Goal: Task Accomplishment & Management: Manage account settings

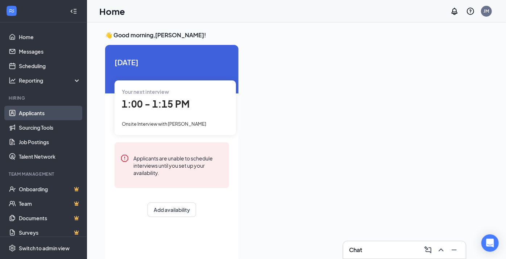
click at [30, 113] on link "Applicants" at bounding box center [50, 113] width 62 height 15
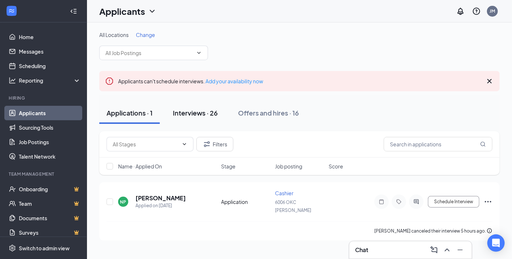
click at [204, 112] on div "Interviews · 26" at bounding box center [195, 112] width 45 height 9
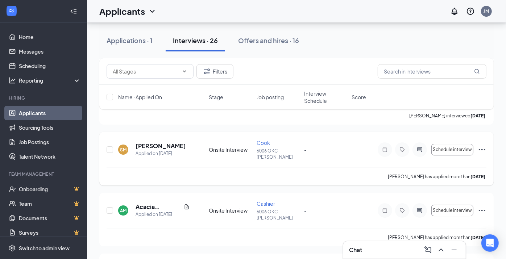
scroll to position [1459, 0]
click at [143, 41] on div "Applications · 1" at bounding box center [130, 40] width 46 height 9
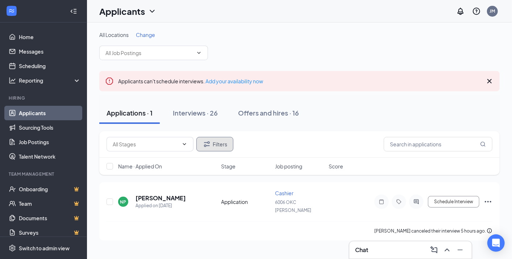
click at [216, 145] on button "Filters" at bounding box center [215, 144] width 37 height 15
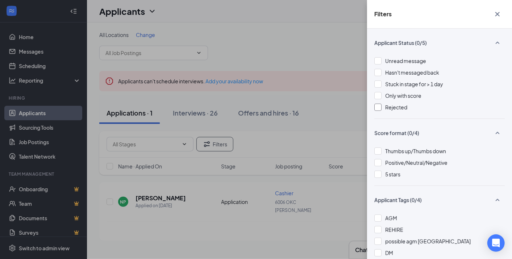
click at [378, 107] on div at bounding box center [378, 107] width 7 height 7
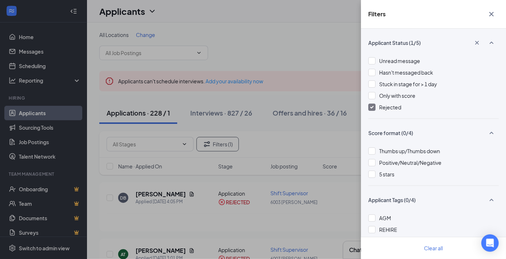
click at [314, 34] on div "Filters Applicant Status (1/5) Unread message Hasn't messaged back Stuck in sta…" at bounding box center [253, 129] width 506 height 259
click at [309, 37] on div "Filters Applicant Status (1/5) Unread message Hasn't messaged back Stuck in sta…" at bounding box center [253, 129] width 506 height 259
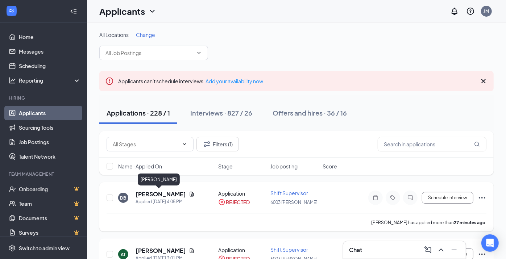
click at [161, 194] on h5 "Daniel Bartolo" at bounding box center [161, 194] width 50 height 8
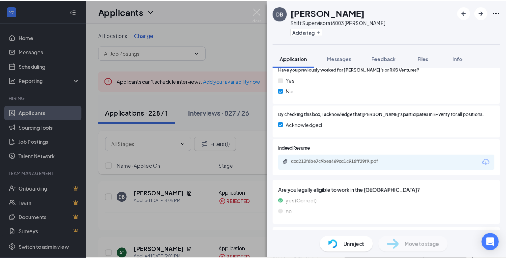
scroll to position [121, 0]
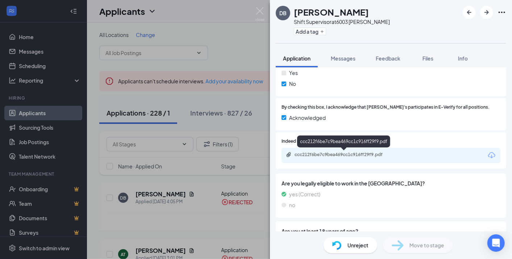
click at [342, 154] on div "ccc212f6be7c9bea469cc1c916ff29f9.pdf" at bounding box center [346, 155] width 102 height 6
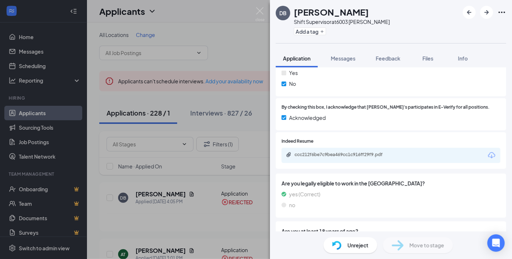
click at [191, 204] on div "DB Daniel Bartolo Shift Supervisor at 6003 MOORE Add a tag Application Messages…" at bounding box center [256, 129] width 512 height 259
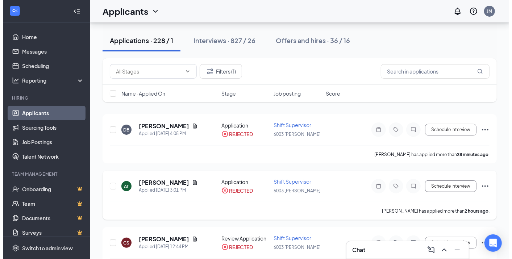
scroll to position [80, 0]
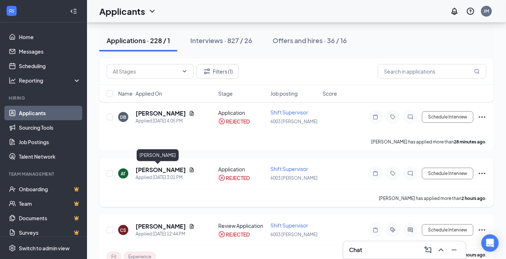
click at [153, 170] on h5 "April Tyler" at bounding box center [161, 170] width 50 height 8
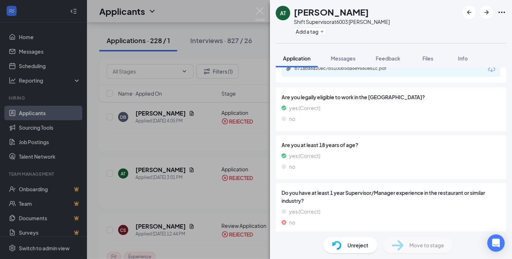
scroll to position [212, 0]
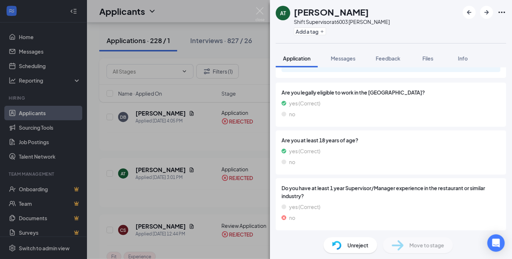
click at [201, 139] on div "AT April Tyler Shift Supervisor at 6003 MOORE Add a tag Application Messages Fe…" at bounding box center [256, 129] width 512 height 259
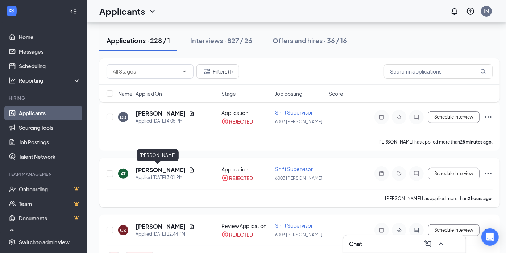
click at [157, 168] on h5 "April Tyler" at bounding box center [161, 170] width 50 height 8
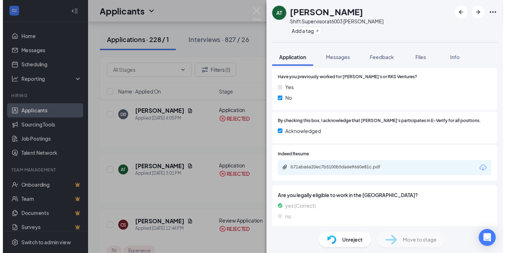
scroll to position [121, 0]
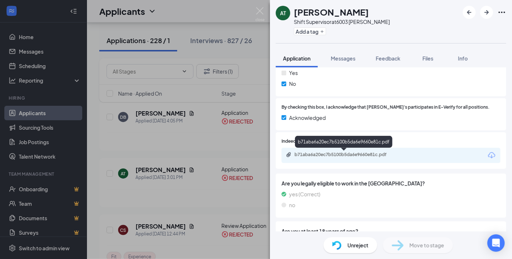
click at [330, 156] on div "b71aba6a20ec7b5100b5da6e9660e81c.pdf" at bounding box center [346, 155] width 102 height 6
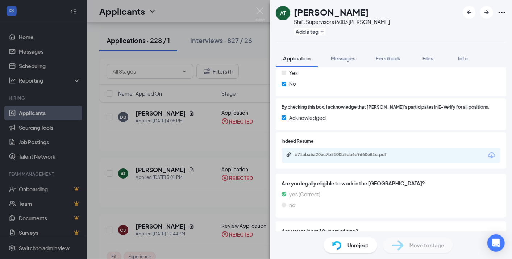
click at [183, 203] on div "AT April Tyler Shift Supervisor at 6003 MOORE Add a tag Application Messages Fe…" at bounding box center [256, 129] width 512 height 259
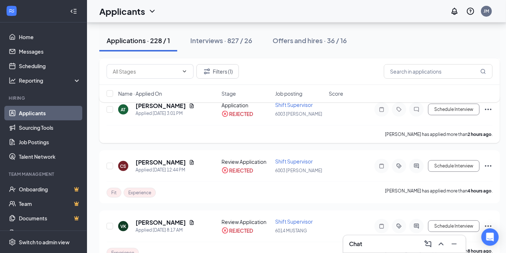
scroll to position [161, 0]
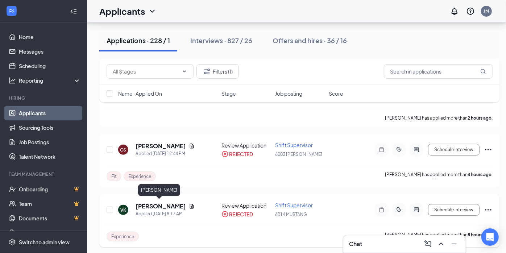
click at [165, 203] on h5 "Victor Keepers" at bounding box center [161, 206] width 50 height 8
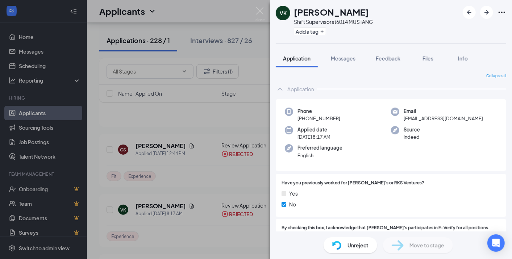
click at [201, 123] on div "VK Victor Keepers Shift Supervisor at 6014 MUSTANG Add a tag Application Messag…" at bounding box center [256, 129] width 512 height 259
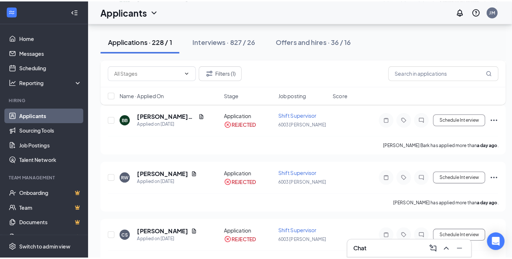
scroll to position [443, 0]
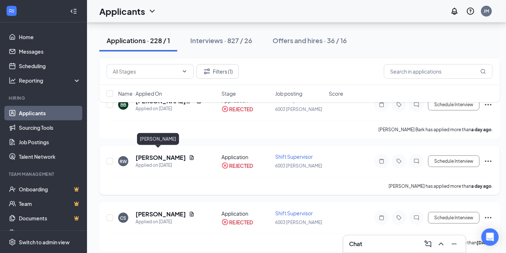
click at [153, 154] on h5 "Rilee Weber" at bounding box center [161, 158] width 50 height 8
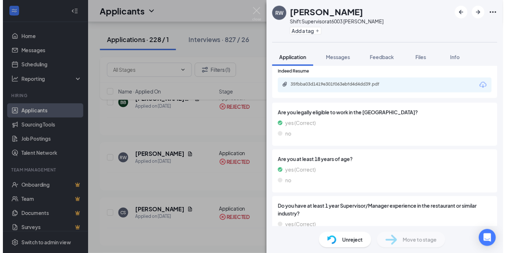
scroll to position [171, 0]
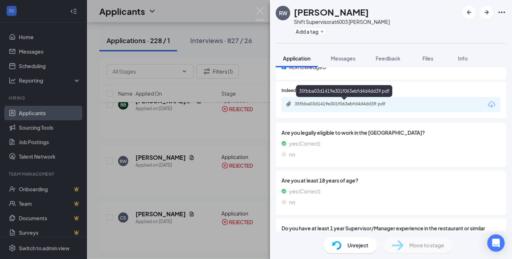
click at [337, 103] on div "35fbba03d1419e301f063ebfd4d4dd39.pdf" at bounding box center [346, 104] width 102 height 6
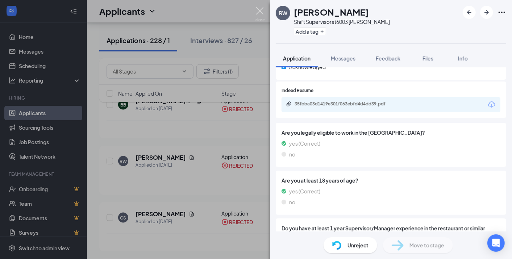
click at [256, 11] on img at bounding box center [260, 14] width 9 height 14
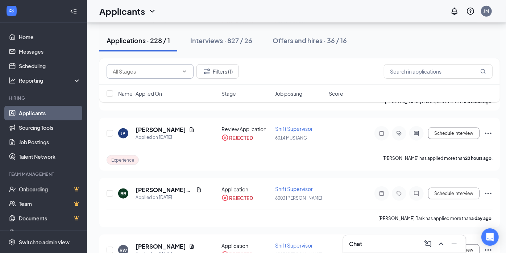
scroll to position [282, 0]
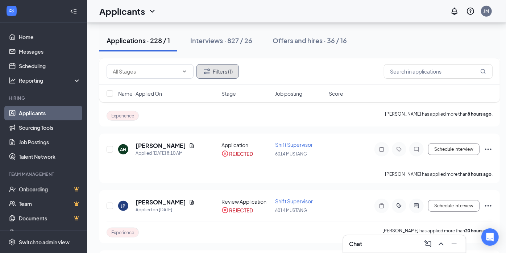
click at [237, 76] on button "Filters (1)" at bounding box center [218, 71] width 42 height 15
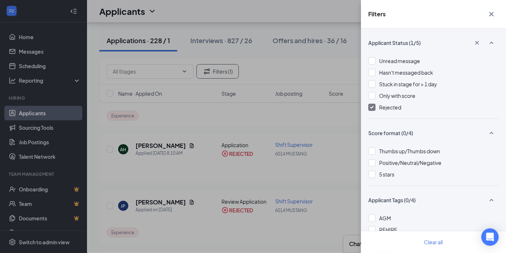
click at [371, 104] on div at bounding box center [371, 107] width 7 height 7
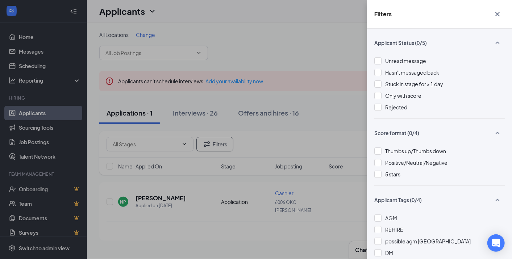
click at [305, 27] on div "Filters Applicant Status (0/5) Unread message Hasn't messaged back Stuck in sta…" at bounding box center [256, 129] width 512 height 259
click at [314, 181] on div "Filters Applicant Status (0/5) Unread message Hasn't messaged back Stuck in sta…" at bounding box center [256, 129] width 512 height 259
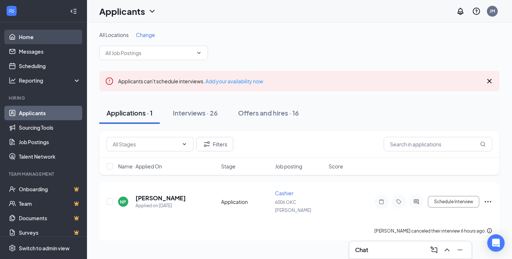
click at [28, 38] on link "Home" at bounding box center [50, 37] width 62 height 15
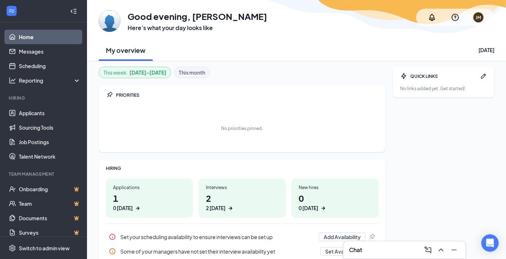
click at [226, 204] on h1 "2 2 today" at bounding box center [242, 202] width 73 height 20
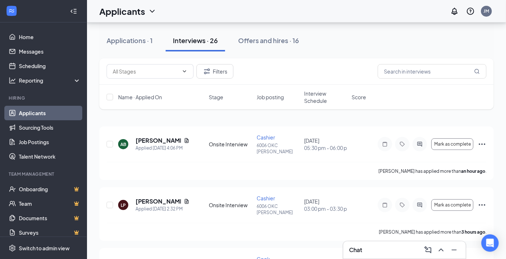
scroll to position [80, 0]
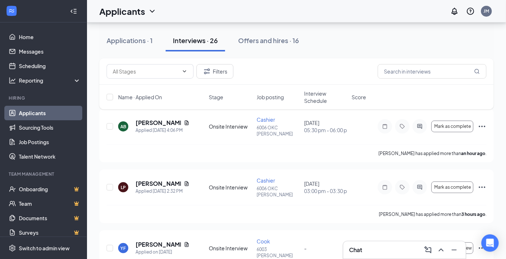
click at [324, 96] on span "Interview Schedule" at bounding box center [325, 97] width 43 height 15
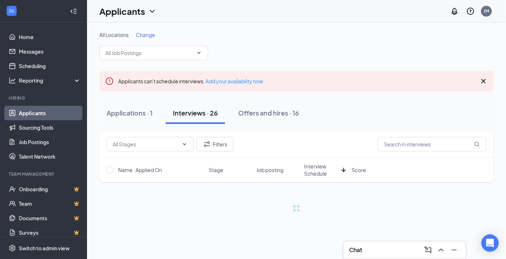
scroll to position [0, 0]
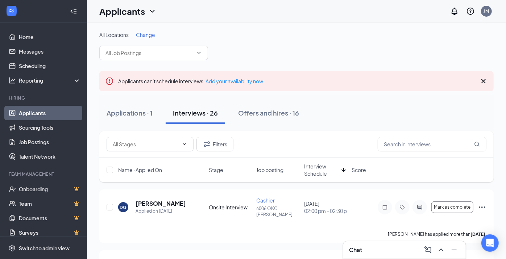
click at [317, 169] on span "Interview Schedule" at bounding box center [321, 170] width 34 height 15
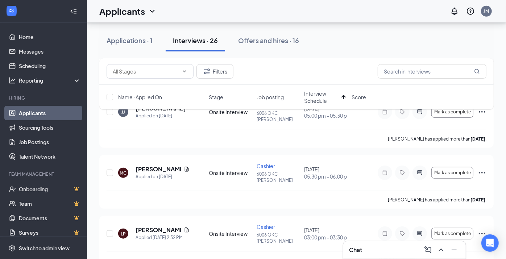
scroll to position [282, 0]
